Goal: Task Accomplishment & Management: Manage account settings

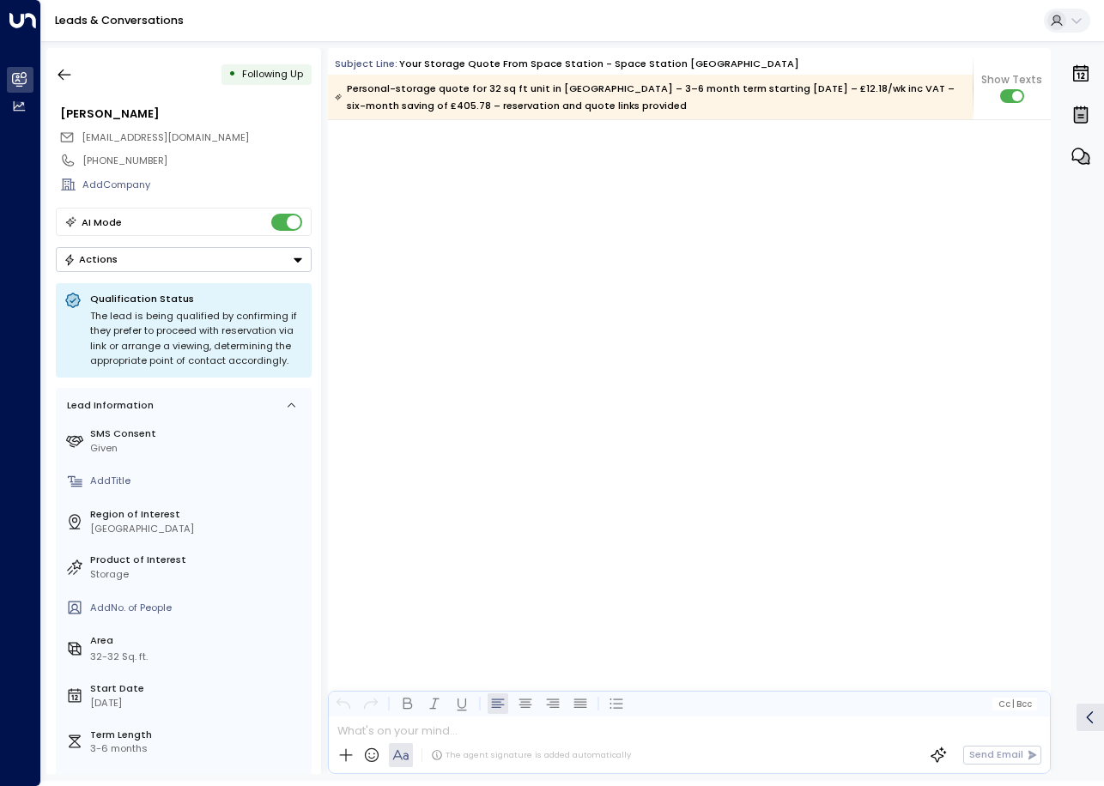
scroll to position [3367, 0]
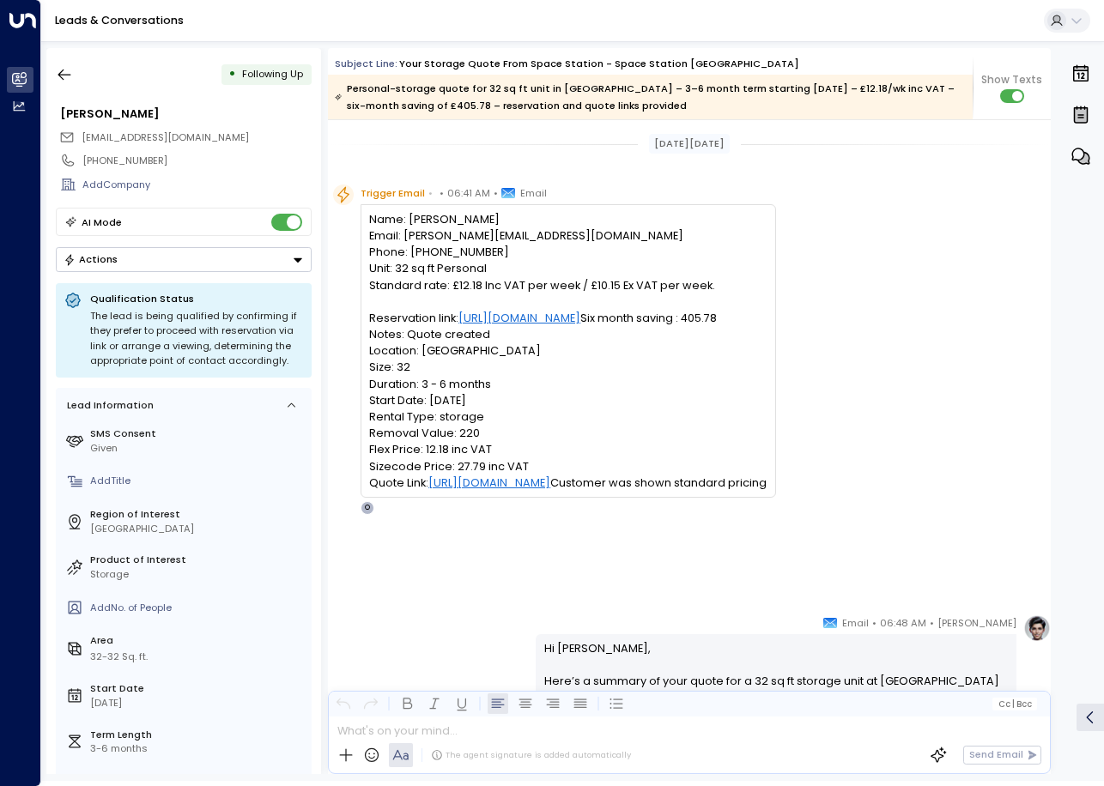
scroll to position [3367, 0]
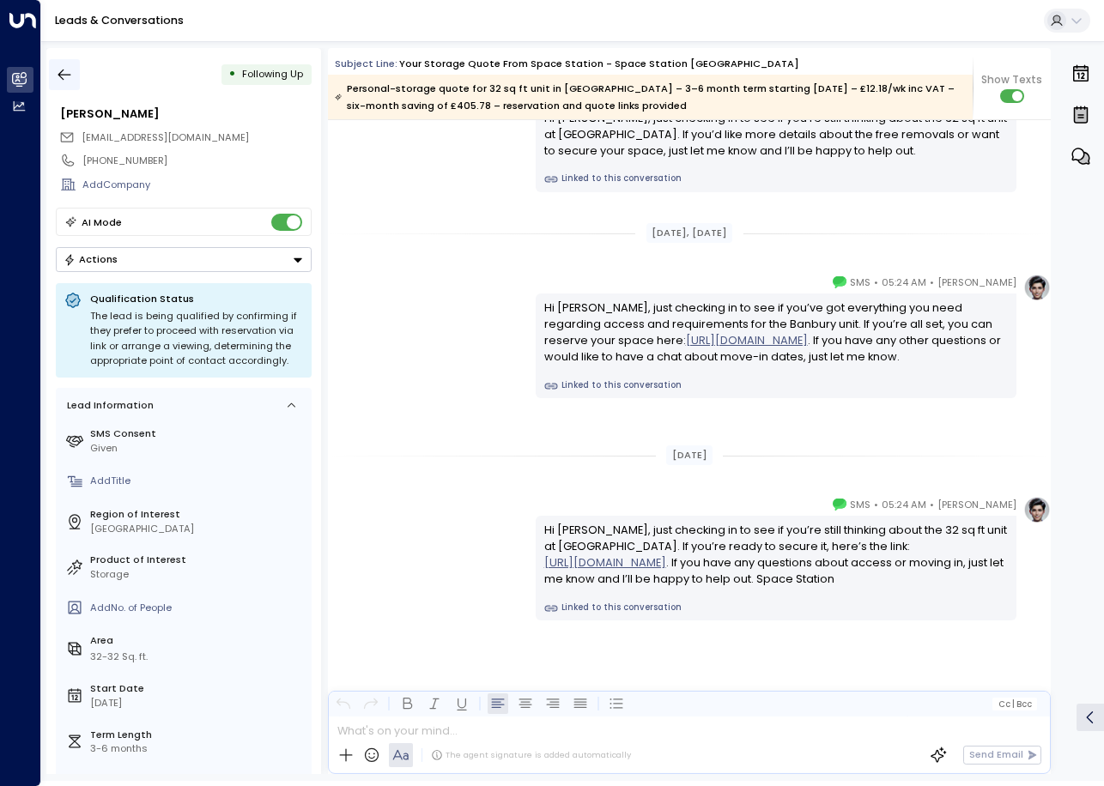
click at [70, 75] on icon "button" at bounding box center [64, 75] width 13 height 11
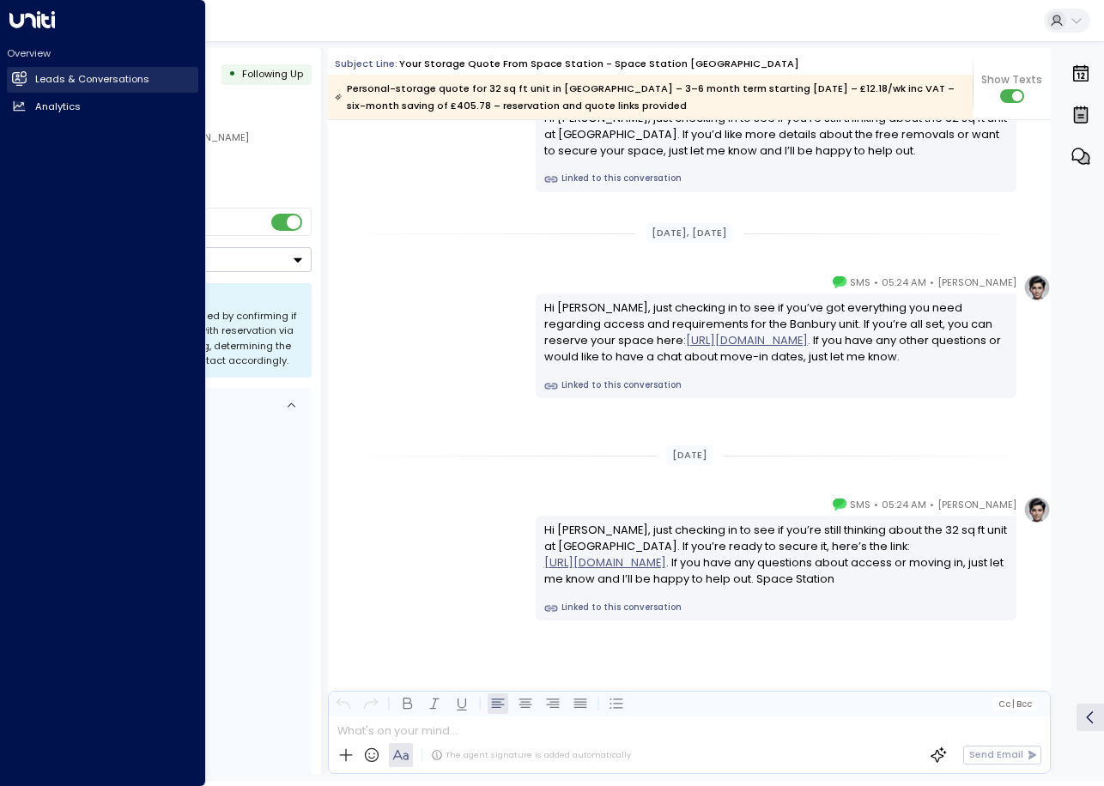
click at [22, 84] on icon at bounding box center [19, 78] width 15 height 15
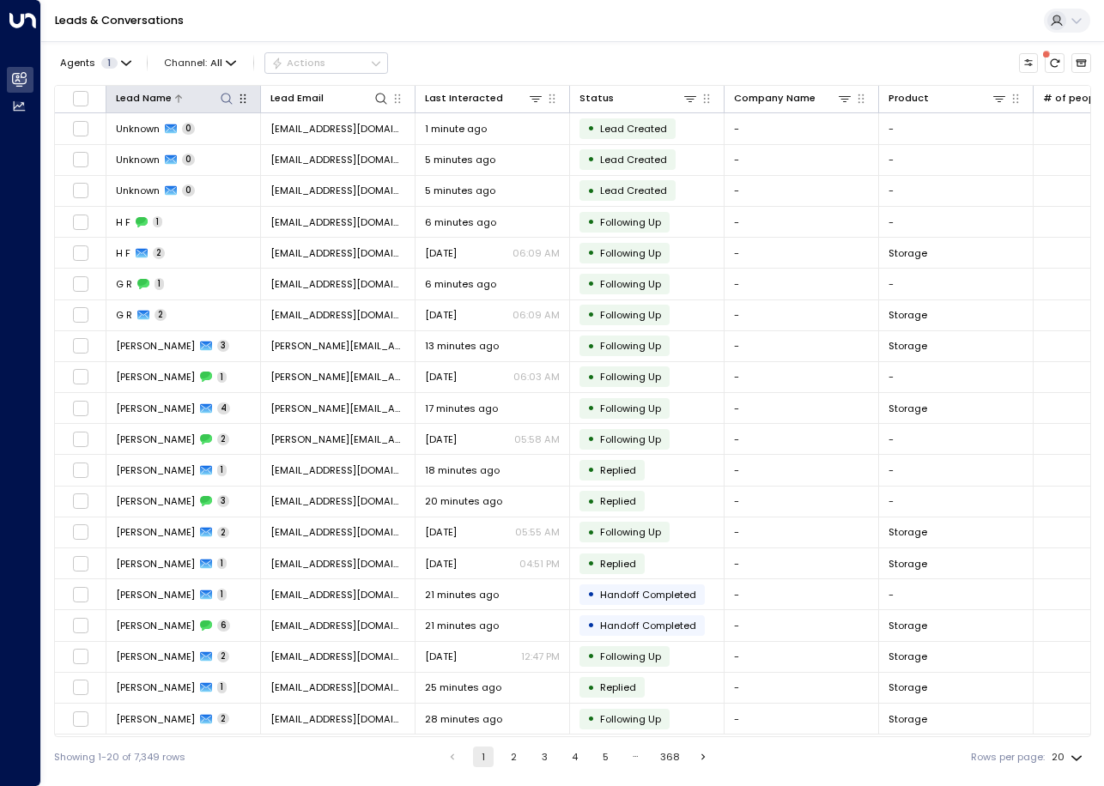
click at [226, 100] on icon at bounding box center [227, 99] width 14 height 14
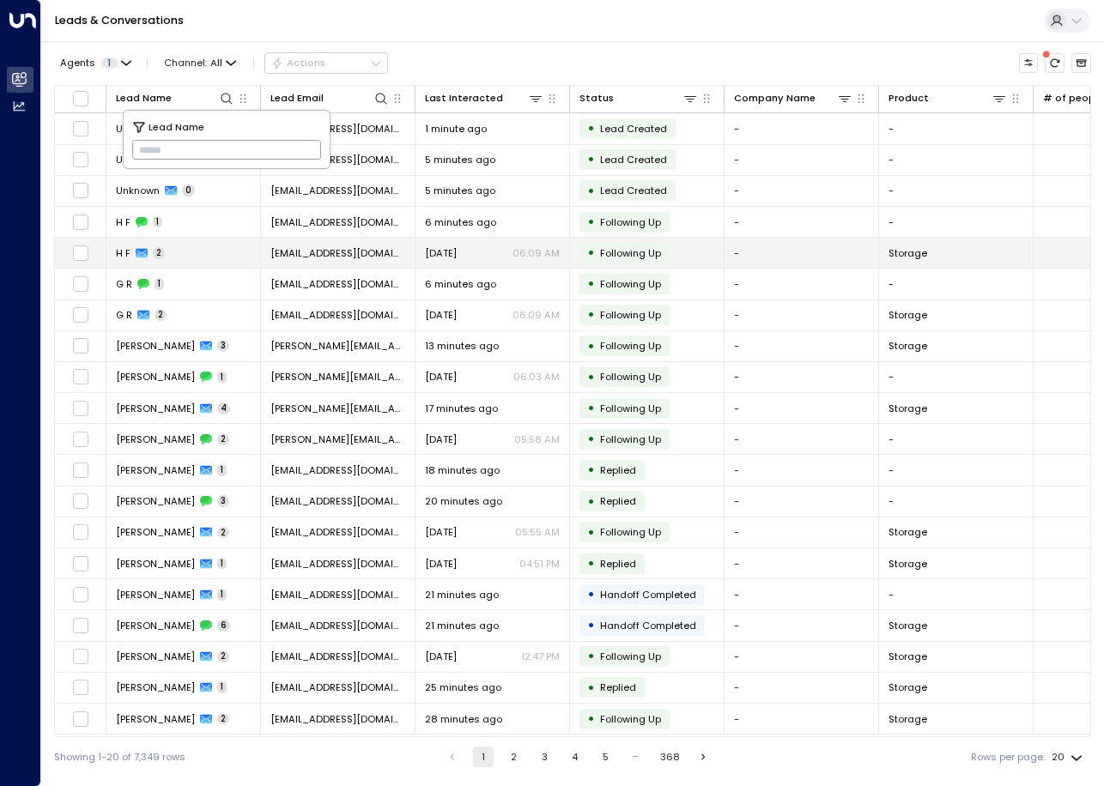
type input "**********"
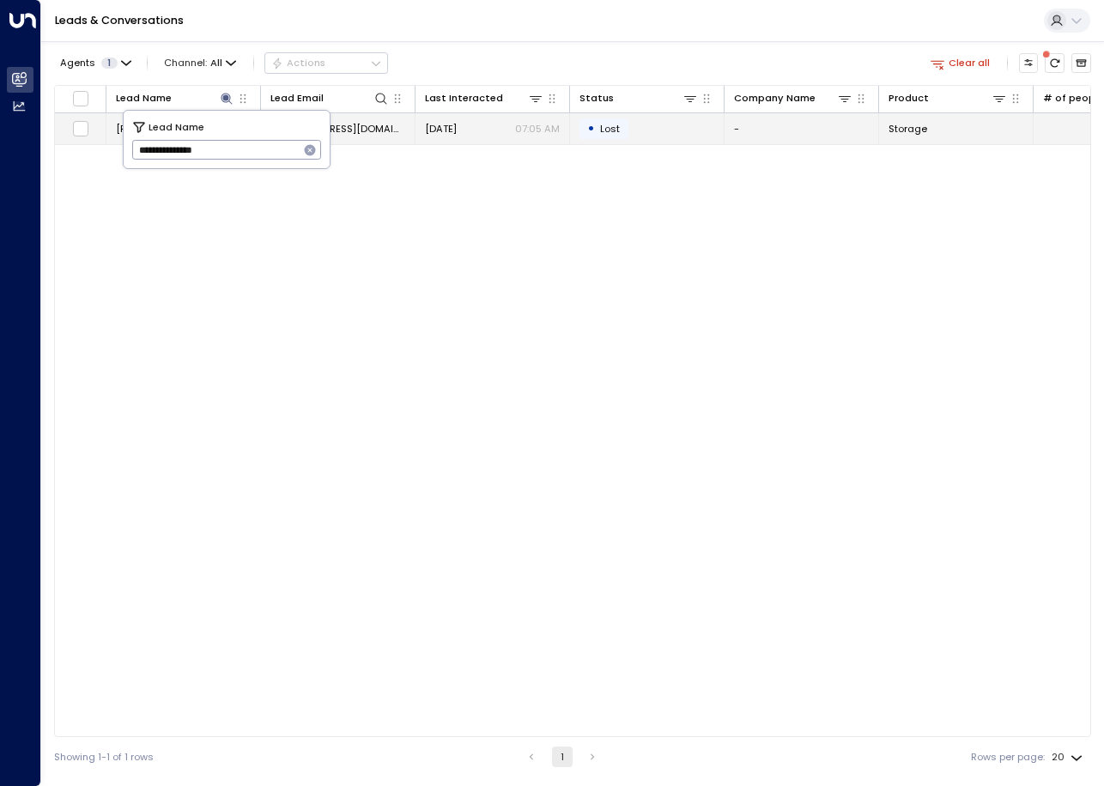
click at [538, 127] on p "07:05 AM" at bounding box center [537, 129] width 45 height 14
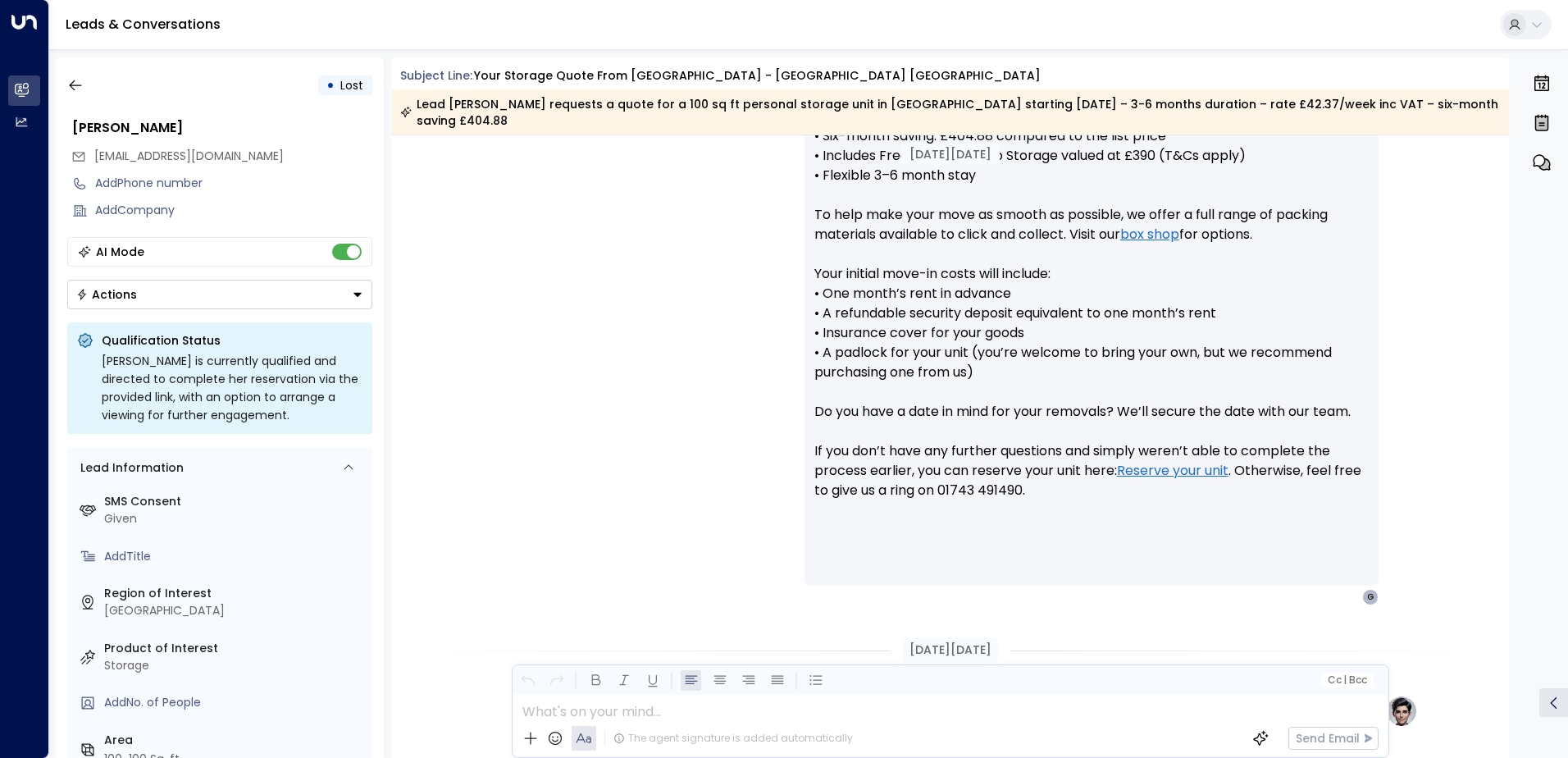
scroll to position [738, 0]
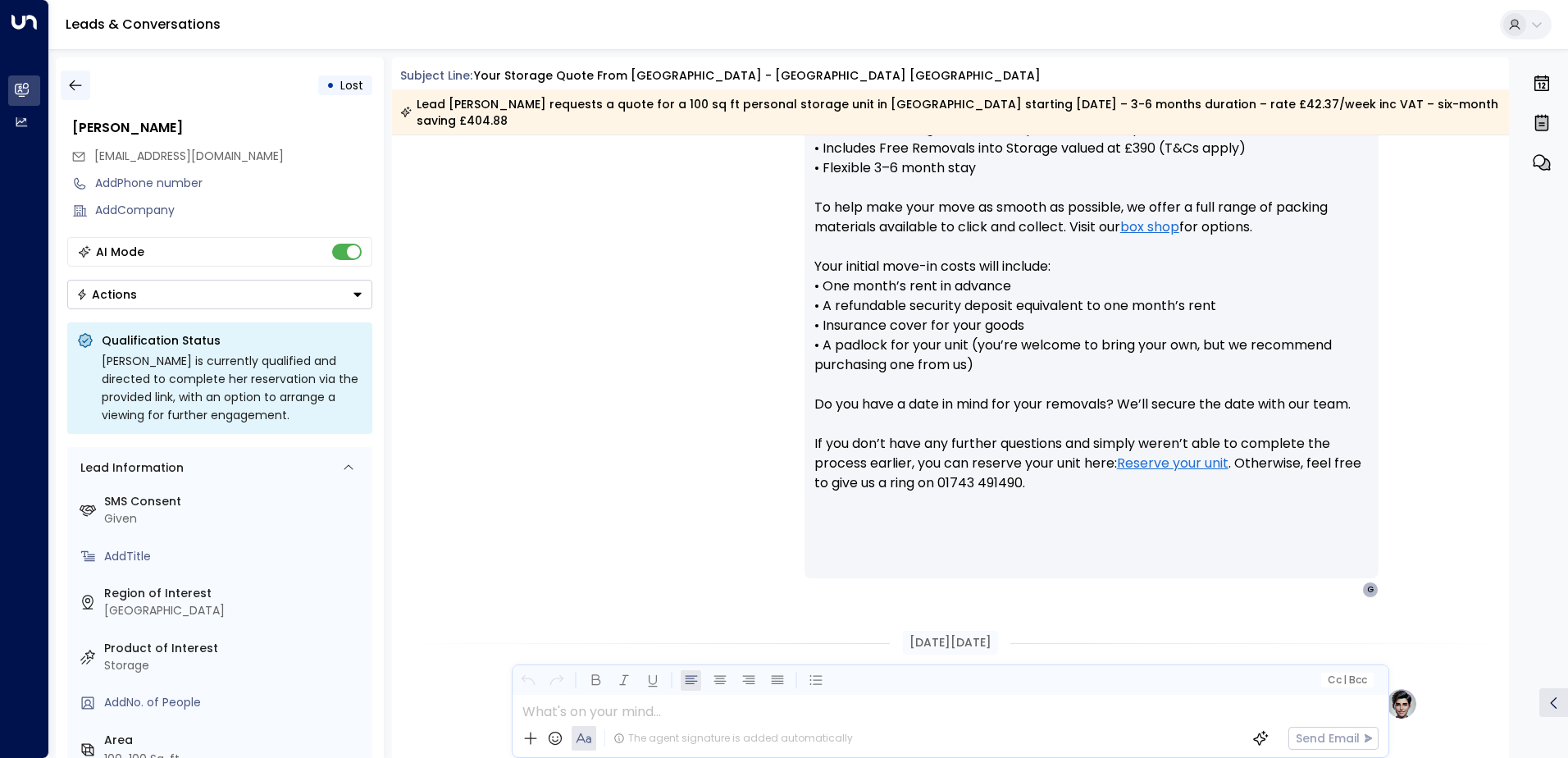
click at [75, 88] on icon "button" at bounding box center [75, 85] width 16 height 16
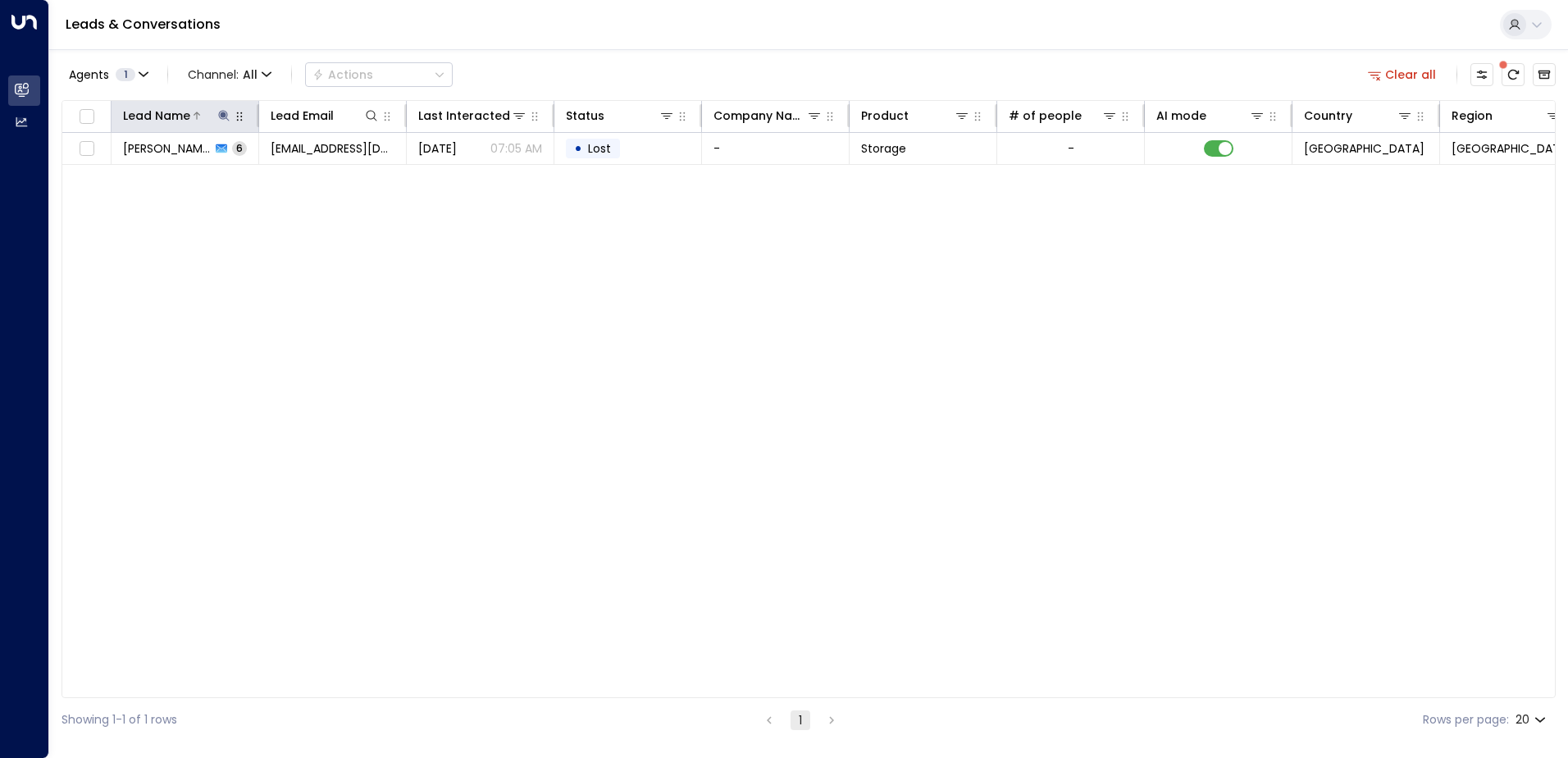
click at [226, 123] on button at bounding box center [224, 115] width 16 height 16
click at [327, 171] on icon "button" at bounding box center [326, 175] width 11 height 11
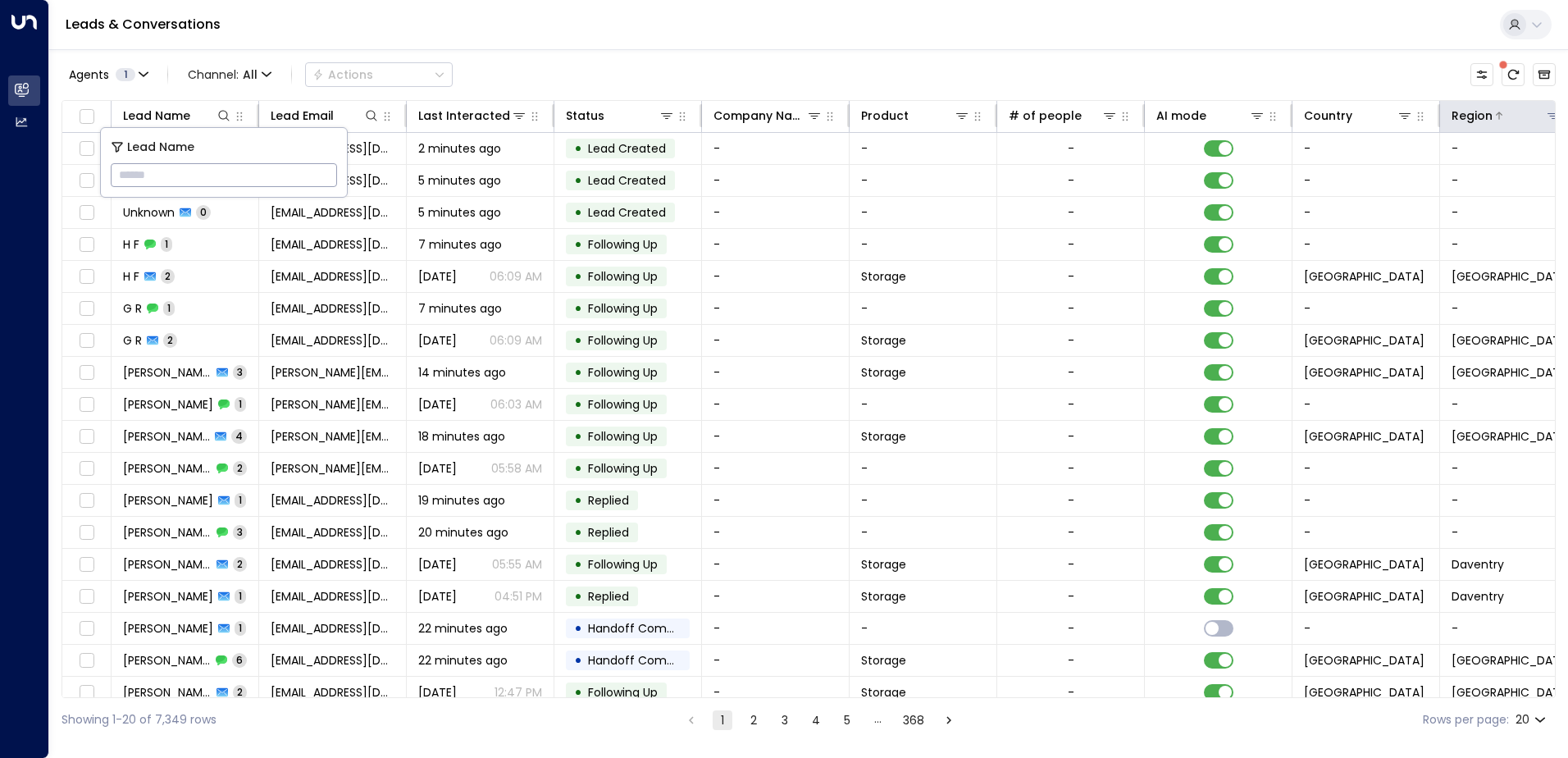
click at [1054, 119] on div "Region" at bounding box center [1471, 116] width 41 height 20
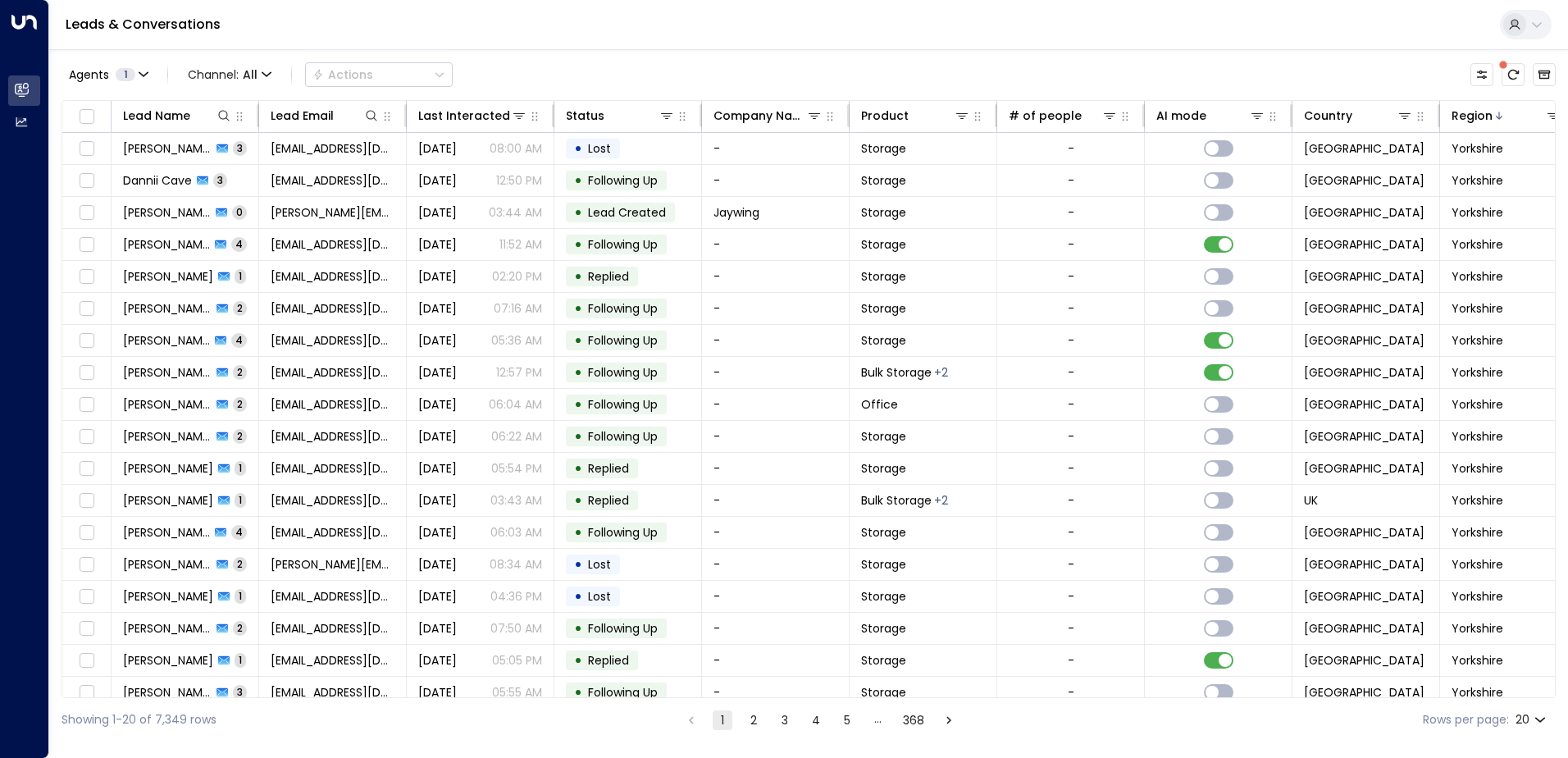
scroll to position [0, 39]
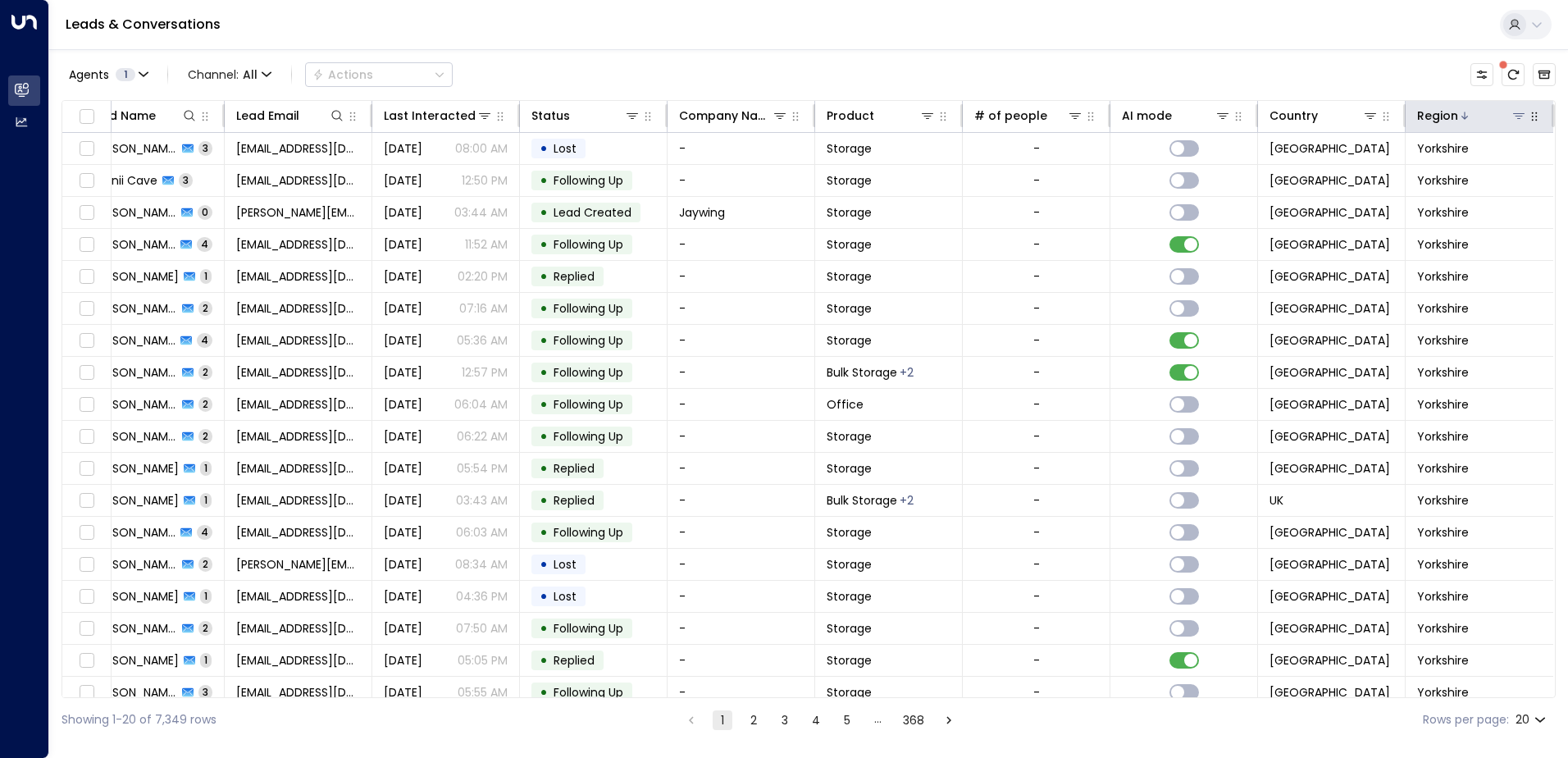
click at [1054, 112] on icon at bounding box center [1519, 116] width 13 height 13
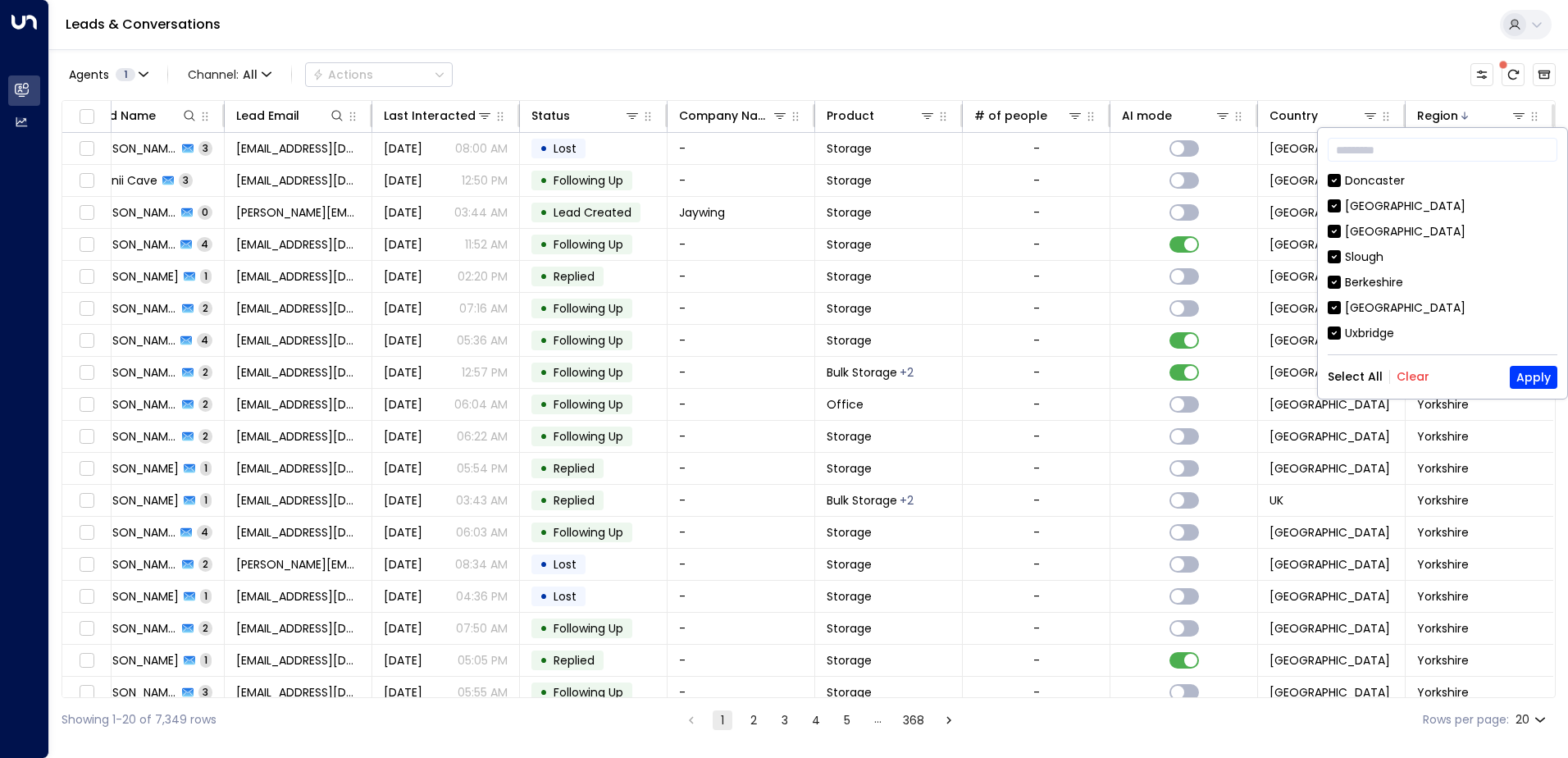
click at [1054, 376] on button "Clear" at bounding box center [1413, 377] width 32 height 13
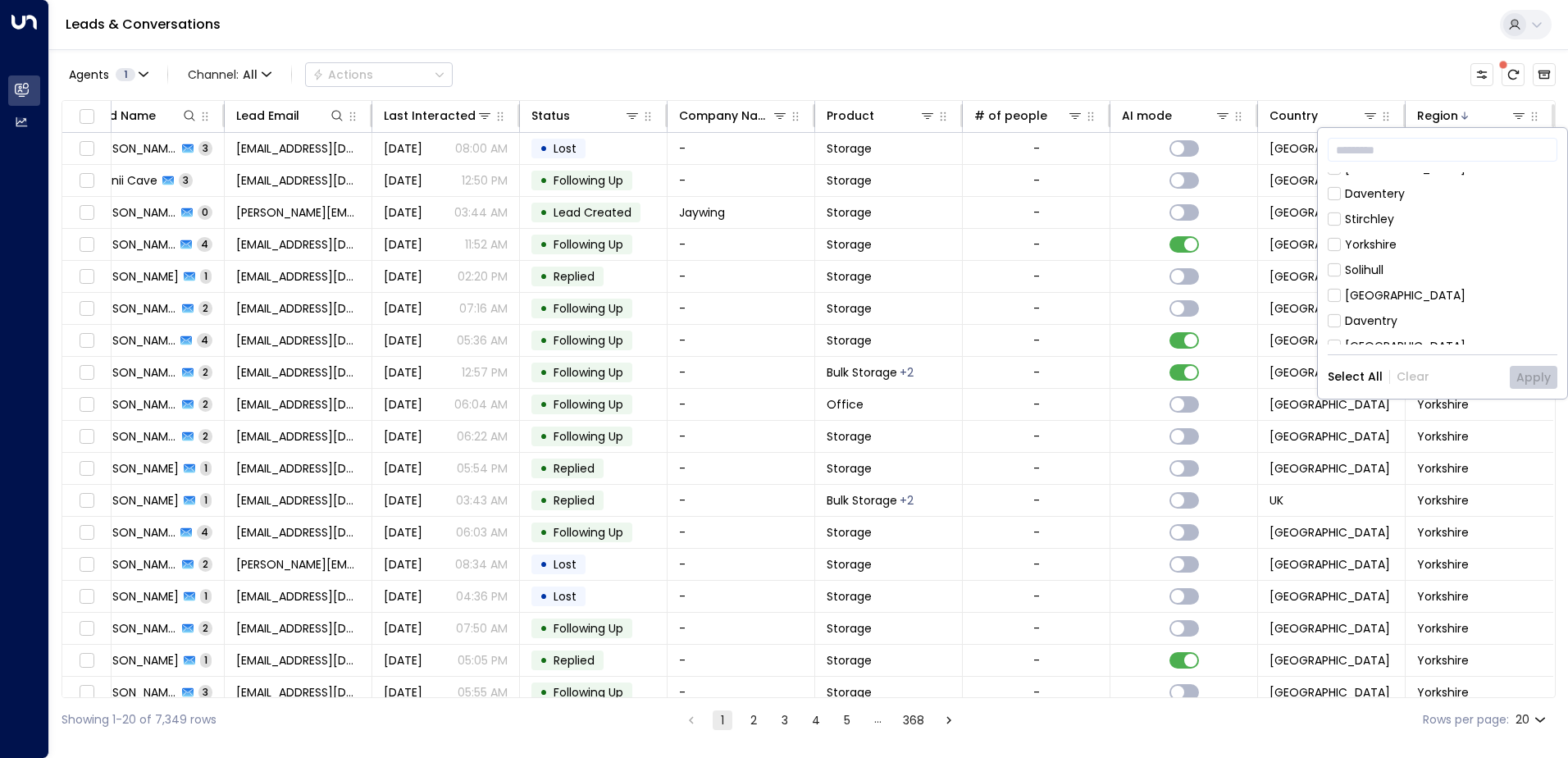
scroll to position [251, 0]
click at [1054, 379] on button "Apply" at bounding box center [1534, 378] width 48 height 23
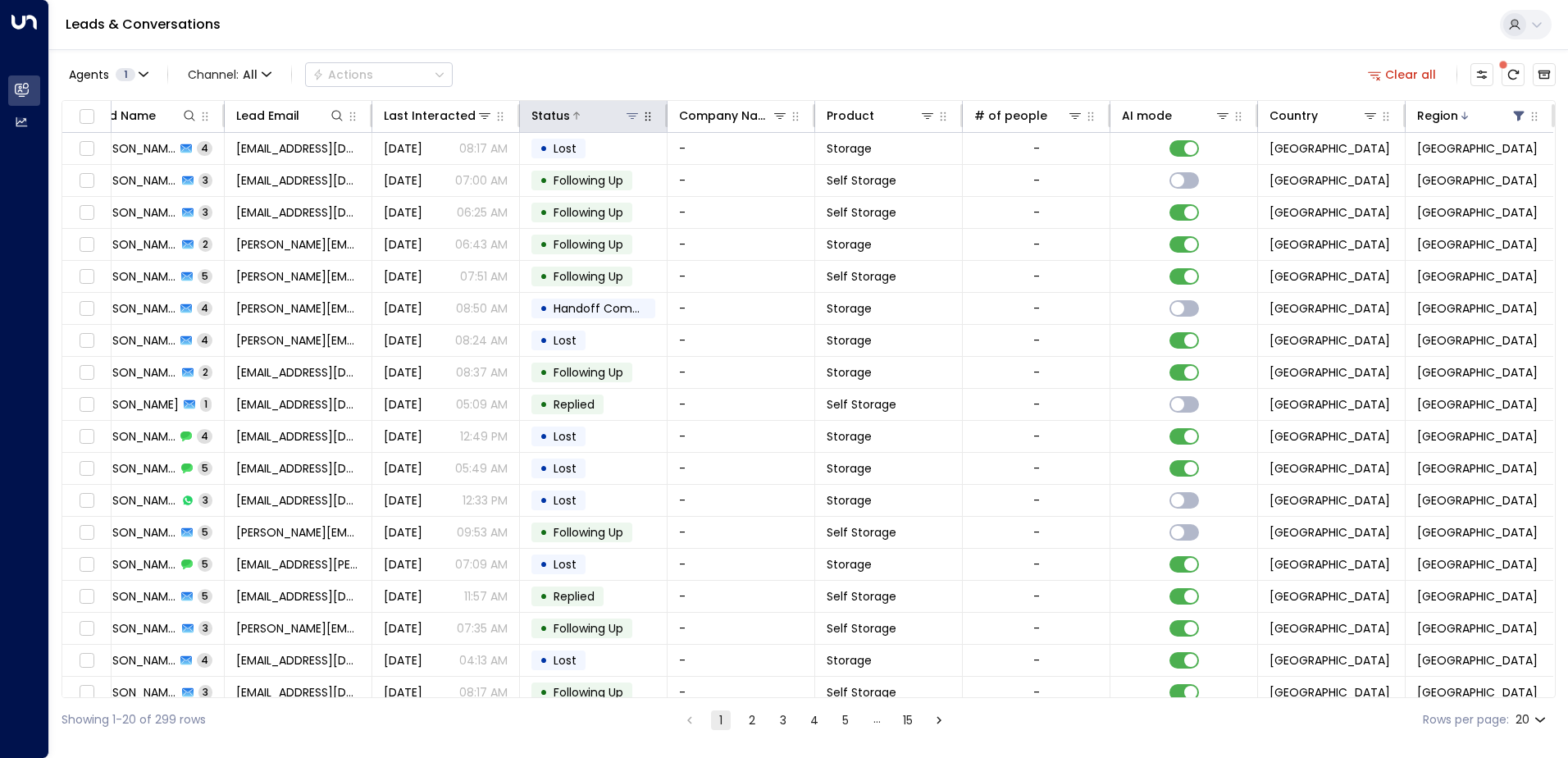
click at [553, 108] on div "Status" at bounding box center [550, 116] width 38 height 20
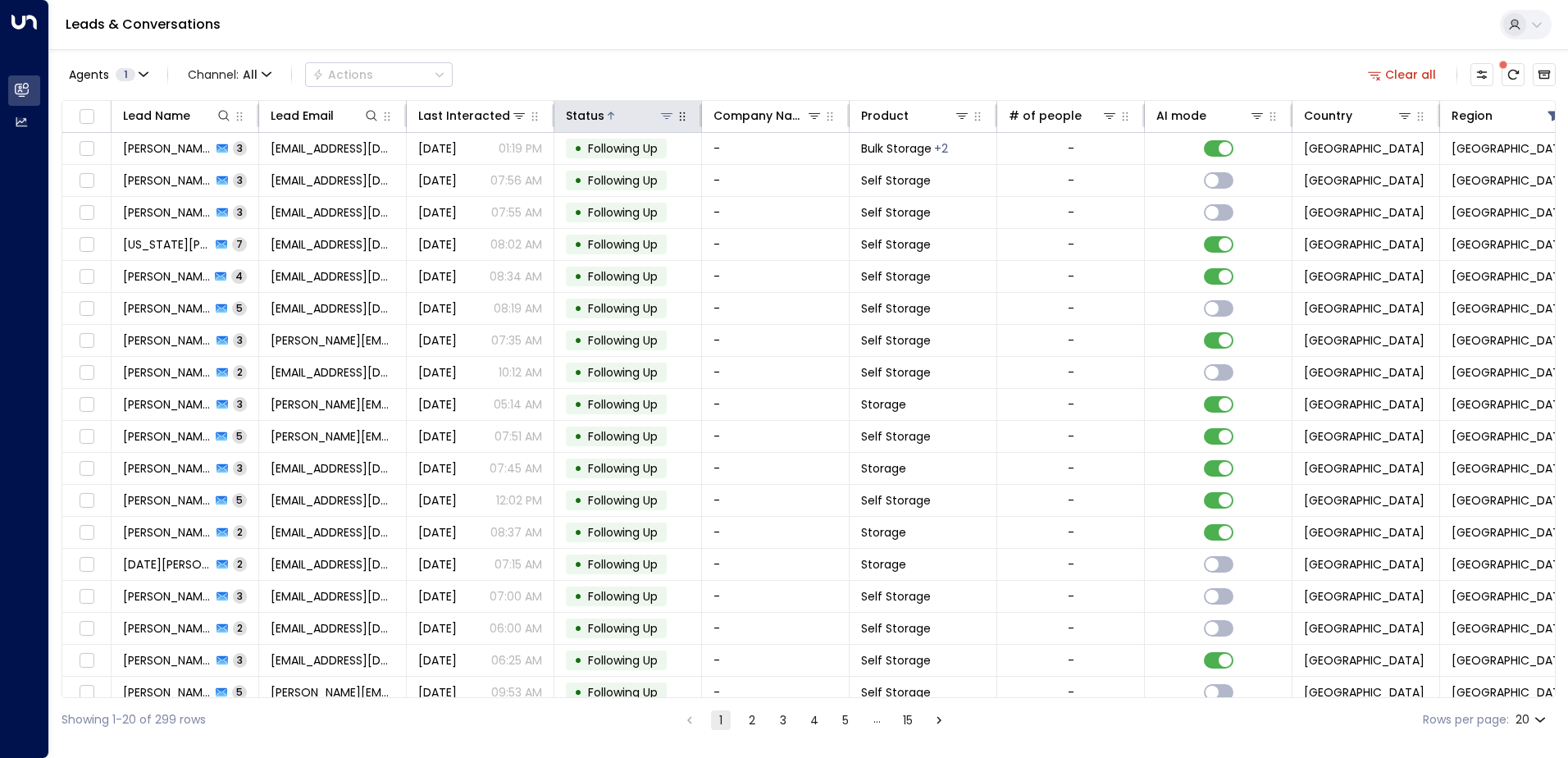
click at [599, 116] on div "Status" at bounding box center [585, 116] width 38 height 20
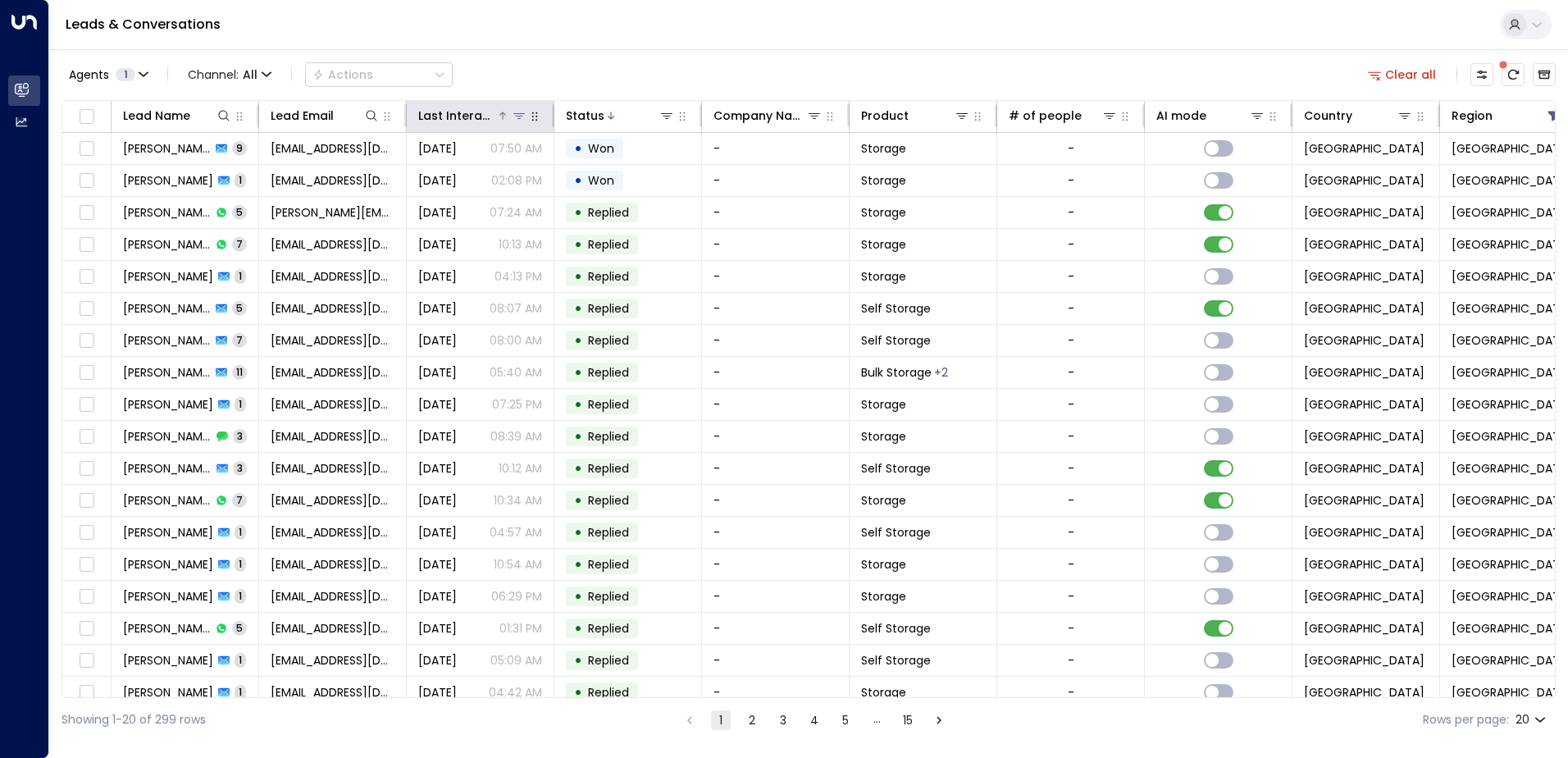
click at [482, 115] on div "Last Interacted" at bounding box center [458, 116] width 78 height 20
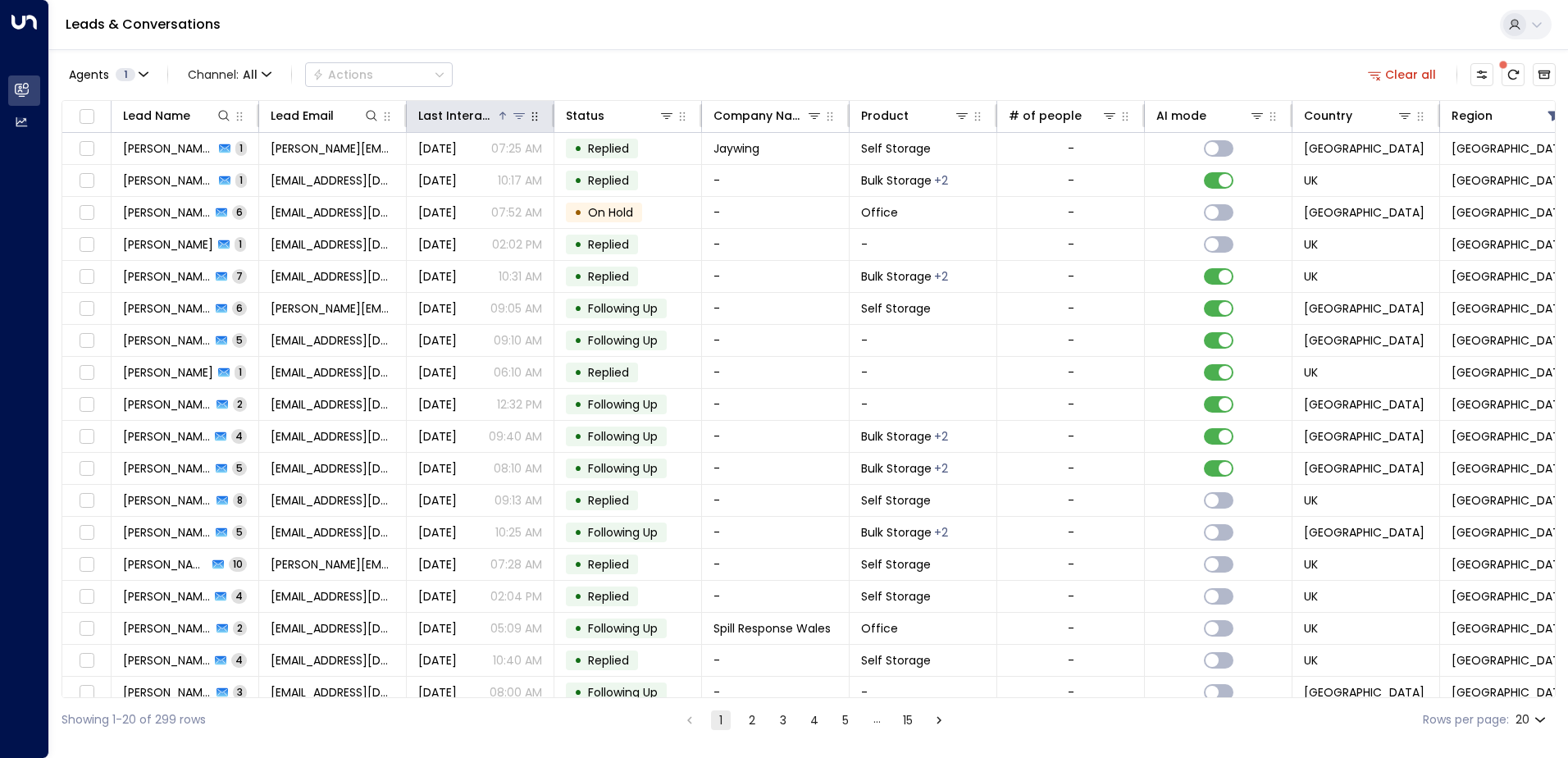
click at [484, 113] on div "Last Interacted" at bounding box center [458, 116] width 78 height 20
